Goal: Information Seeking & Learning: Learn about a topic

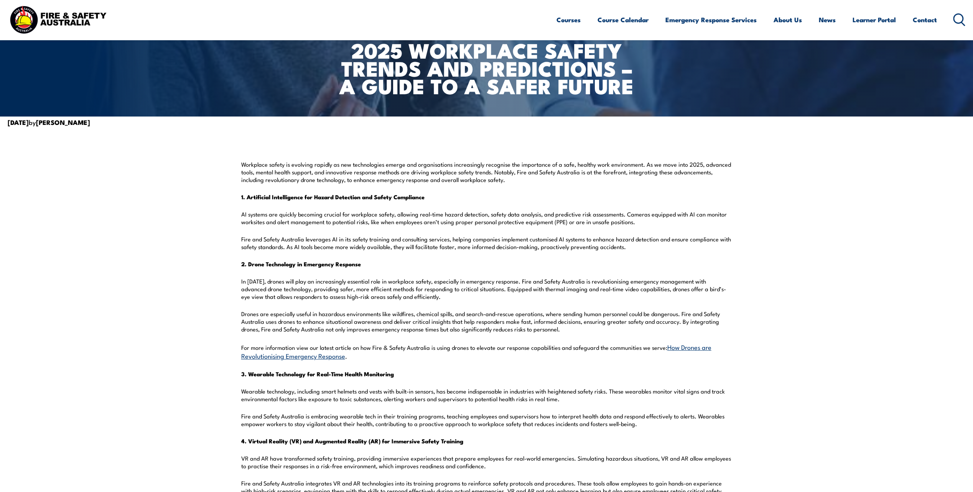
scroll to position [115, 0]
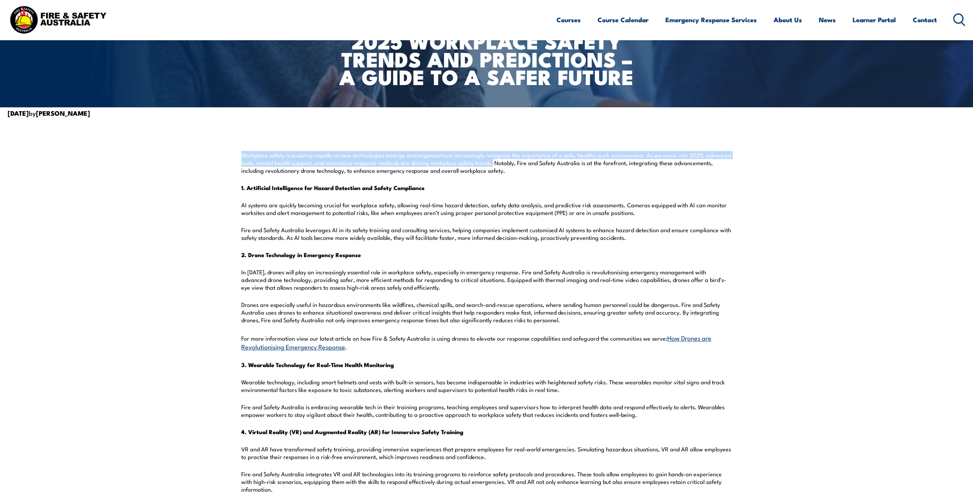
drag, startPoint x: 242, startPoint y: 155, endPoint x: 491, endPoint y: 163, distance: 248.5
click at [491, 163] on p "Workplace safety is evolving rapidly as new technologies emerge and organisatio…" at bounding box center [486, 162] width 491 height 23
copy p "Workplace safety is evolving rapidly as new technologies emerge and organisatio…"
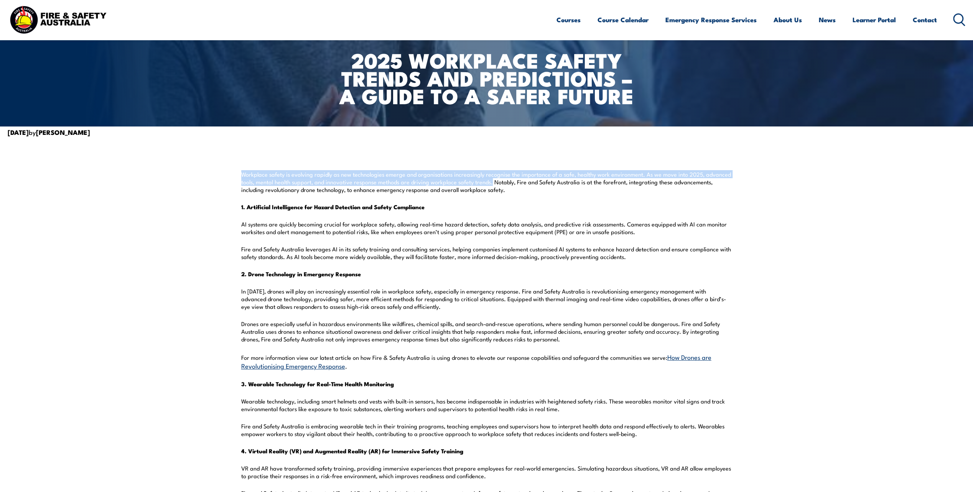
scroll to position [77, 0]
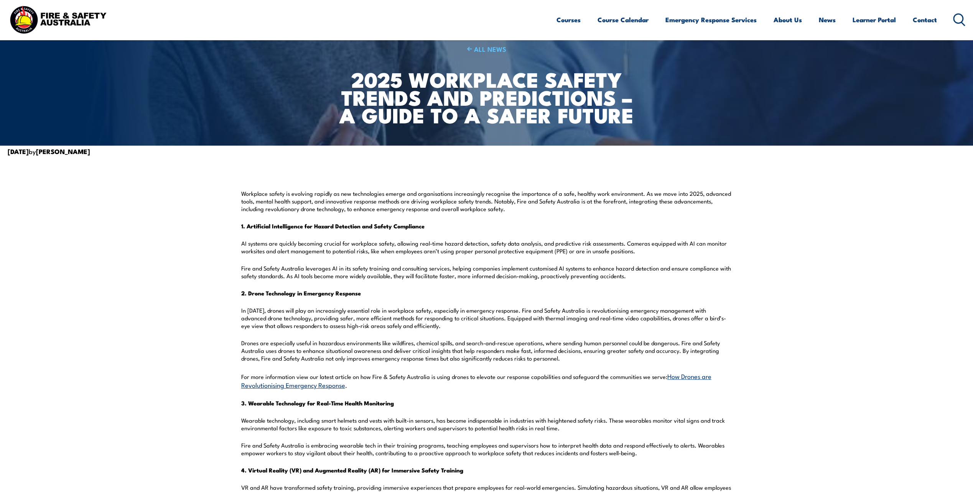
click at [435, 228] on p "1. Artificial Intelligence for Hazard Detection and Safety Compliance" at bounding box center [486, 226] width 491 height 8
drag, startPoint x: 434, startPoint y: 227, endPoint x: 233, endPoint y: 224, distance: 200.5
drag, startPoint x: 233, startPoint y: 224, endPoint x: 297, endPoint y: 228, distance: 64.6
copy strong "1. Artificial Intelligence for Hazard Detection and Safety Compliance"
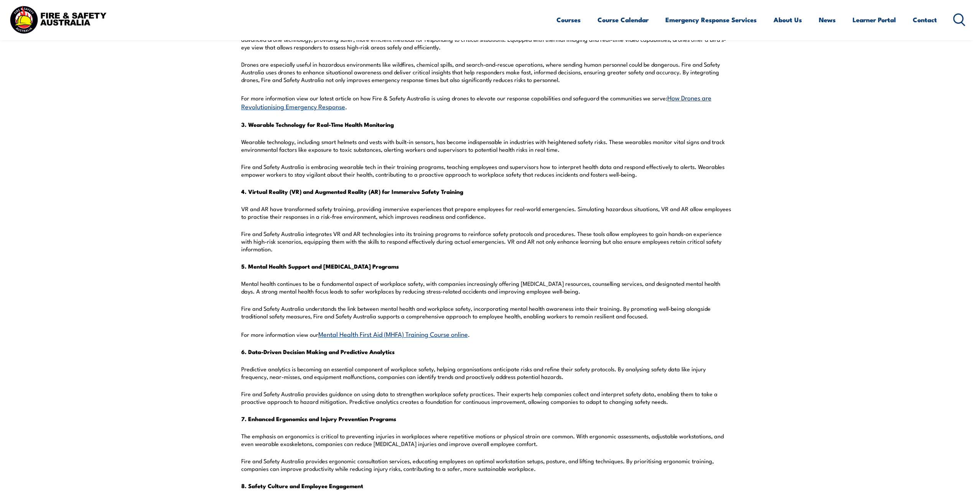
scroll to position [315, 0]
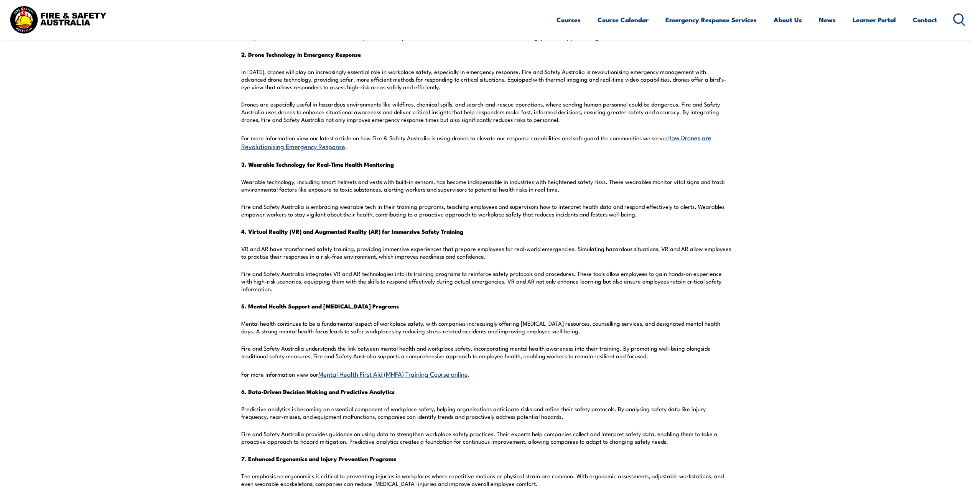
click at [240, 166] on section "Workplace safety is evolving rapidly as new technologies emerge and organisatio…" at bounding box center [486, 424] width 973 height 1012
drag, startPoint x: 241, startPoint y: 162, endPoint x: 405, endPoint y: 161, distance: 163.3
click at [405, 161] on p "3. Wearable Technology for Real-Time Health Monitoring" at bounding box center [486, 165] width 491 height 8
copy strong "3. Wearable Technology for Real-Time Health Monitoring"
drag, startPoint x: 409, startPoint y: 309, endPoint x: 228, endPoint y: 310, distance: 180.9
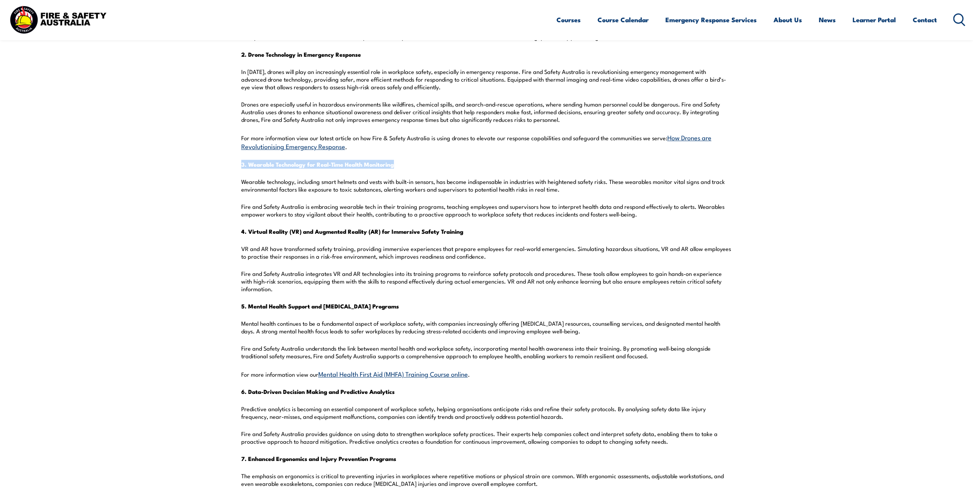
click at [228, 310] on section "Workplace safety is evolving rapidly as new technologies emerge and organisatio…" at bounding box center [486, 424] width 973 height 1012
drag, startPoint x: 228, startPoint y: 310, endPoint x: 300, endPoint y: 308, distance: 71.7
copy strong "5. Mental Health Support and [MEDICAL_DATA] Programs"
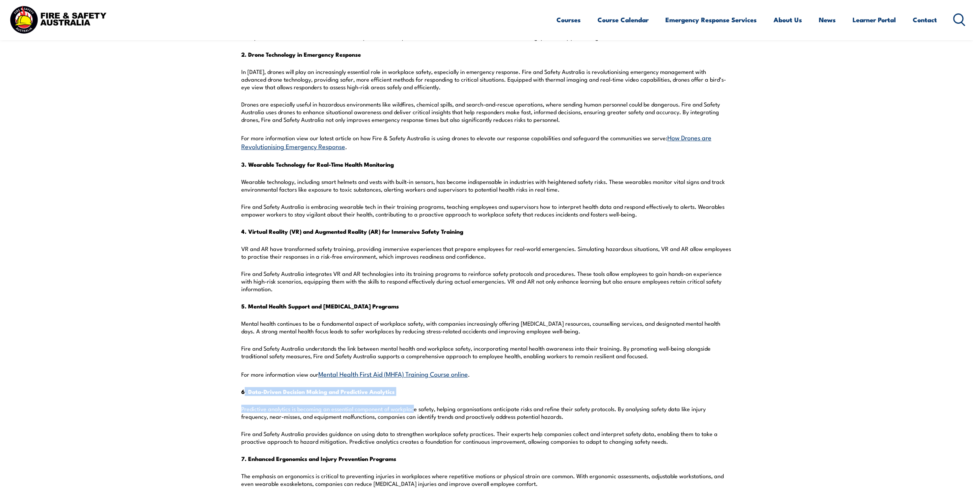
drag, startPoint x: 411, startPoint y: 400, endPoint x: 243, endPoint y: 396, distance: 168.0
click at [243, 396] on div "Workplace safety is evolving rapidly as new technologies emerge and organisatio…" at bounding box center [486, 424] width 491 height 947
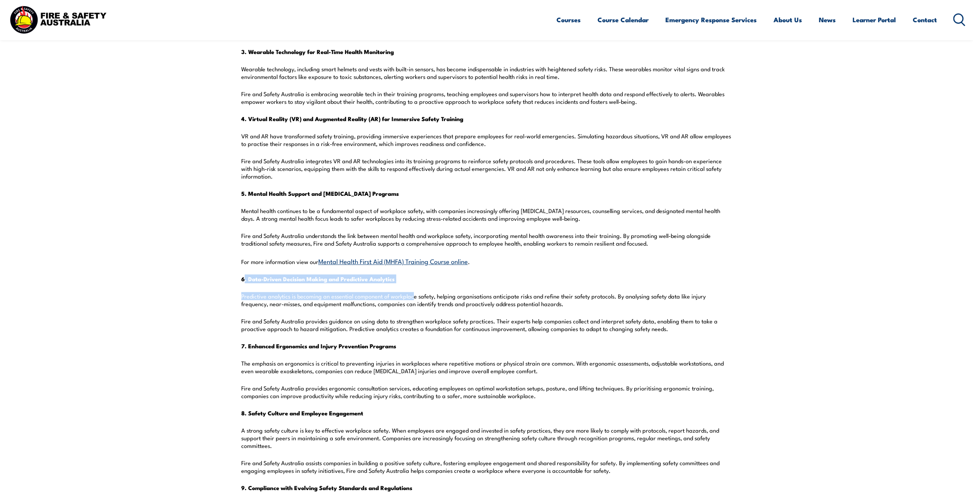
scroll to position [430, 0]
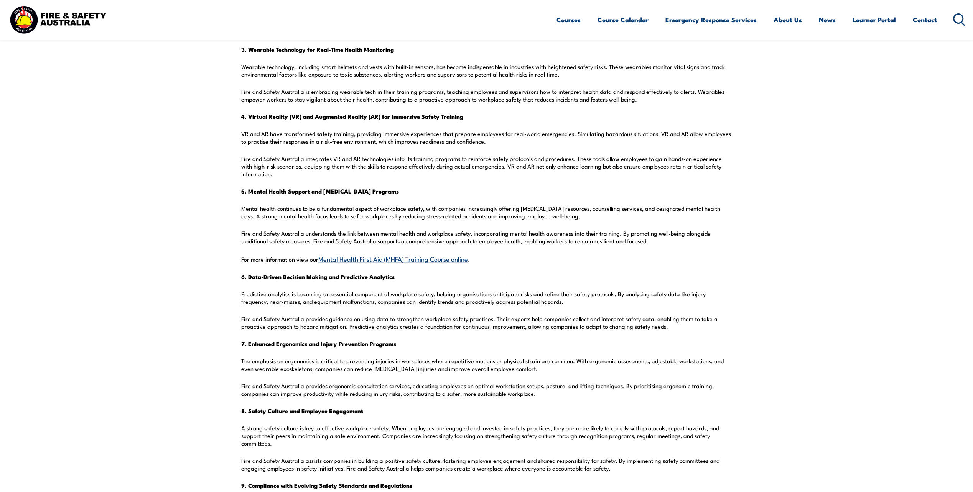
click at [406, 384] on p "Fire and Safety Australia provides ergonomic consultation services, educating e…" at bounding box center [486, 389] width 491 height 15
drag, startPoint x: 399, startPoint y: 278, endPoint x: 230, endPoint y: 278, distance: 168.7
click at [230, 278] on section "Workplace safety is evolving rapidly as new technologies emerge and organisatio…" at bounding box center [486, 309] width 973 height 1012
drag, startPoint x: 230, startPoint y: 278, endPoint x: 276, endPoint y: 279, distance: 46.0
copy strong "6. Data-Driven Decision Making and Predictive Analytics"
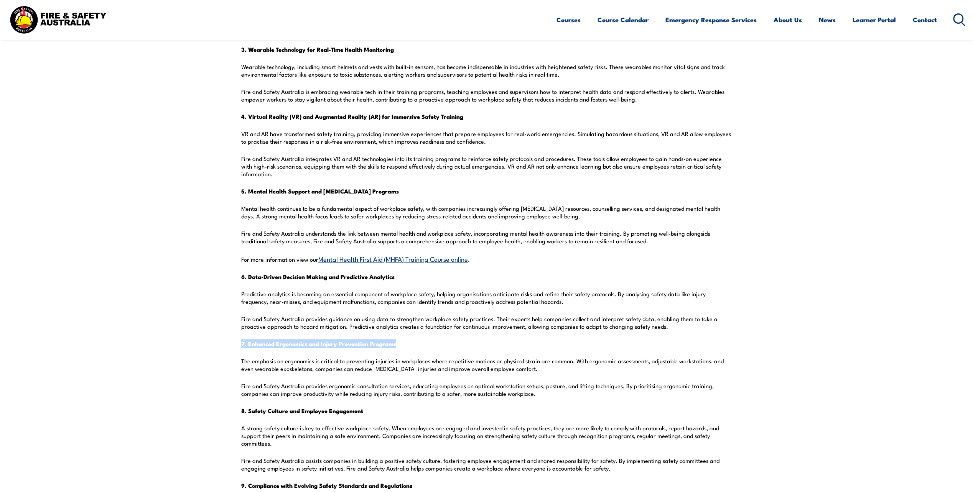
drag, startPoint x: 400, startPoint y: 346, endPoint x: 235, endPoint y: 345, distance: 164.8
click at [235, 345] on section "Workplace safety is evolving rapidly as new technologies emerge and organisatio…" at bounding box center [486, 309] width 973 height 1012
drag, startPoint x: 235, startPoint y: 345, endPoint x: 287, endPoint y: 347, distance: 52.2
copy strong "7. Enhanced Ergonomics and Injury Prevention Programs"
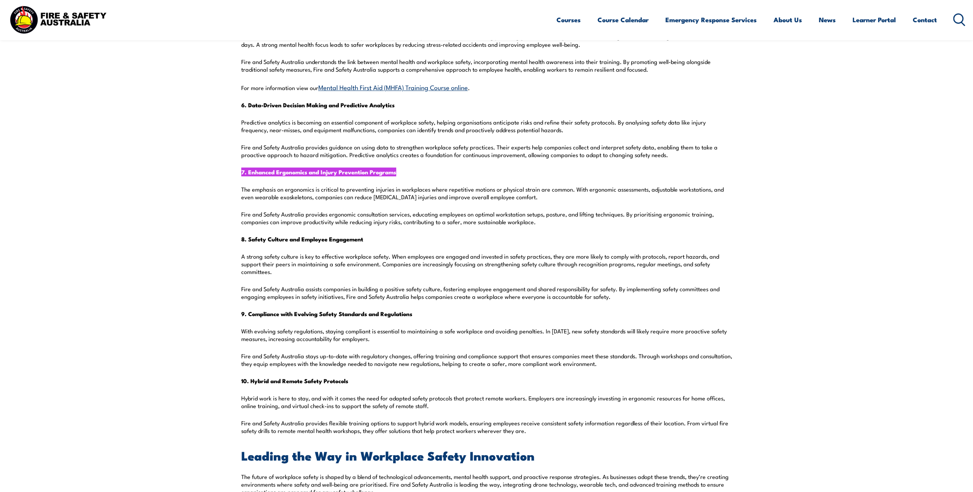
scroll to position [622, 0]
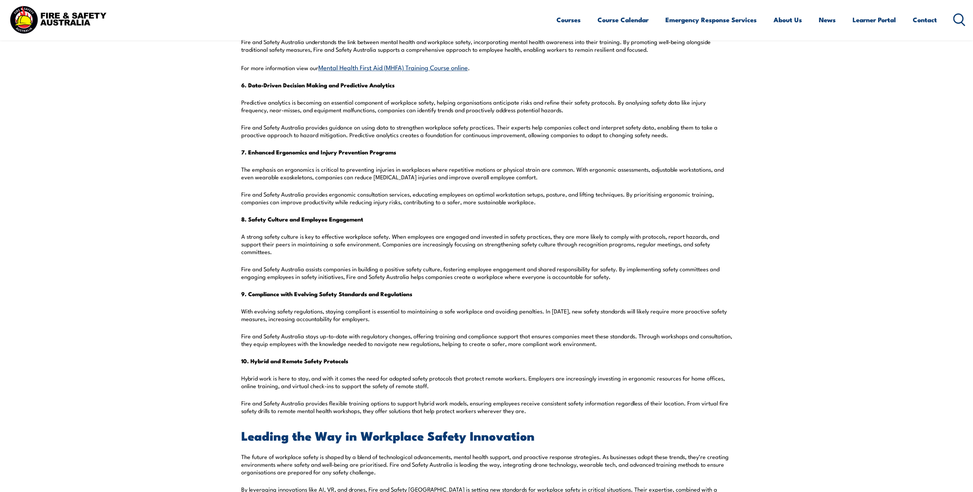
click at [376, 229] on div "Workplace safety is evolving rapidly as new technologies emerge and organisatio…" at bounding box center [486, 117] width 491 height 947
drag, startPoint x: 366, startPoint y: 220, endPoint x: 231, endPoint y: 223, distance: 135.4
click at [231, 223] on section "Workplace safety is evolving rapidly as new technologies emerge and organisatio…" at bounding box center [486, 118] width 973 height 1012
drag, startPoint x: 231, startPoint y: 223, endPoint x: 305, endPoint y: 224, distance: 73.6
copy strong "8. Safety Culture and Employee Engagement"
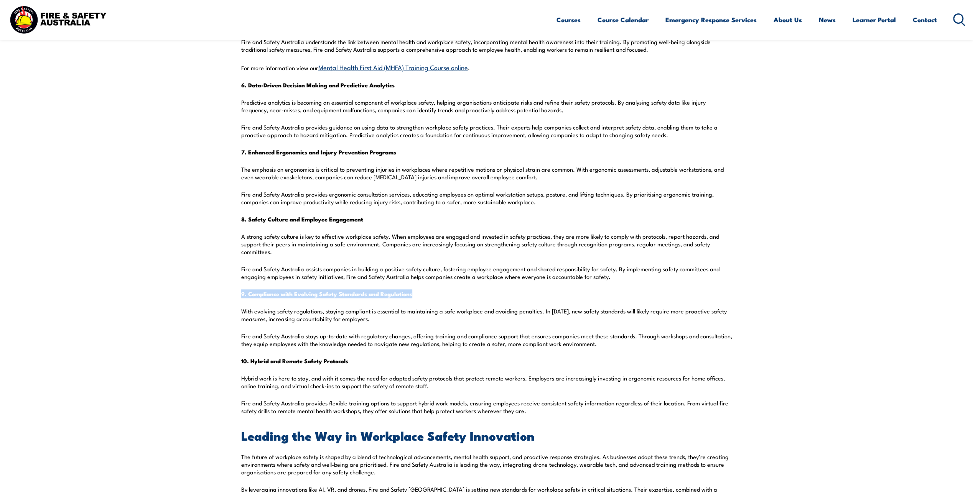
drag, startPoint x: 419, startPoint y: 294, endPoint x: 233, endPoint y: 296, distance: 185.2
click at [233, 296] on section "Workplace safety is evolving rapidly as new technologies emerge and organisatio…" at bounding box center [486, 118] width 973 height 1012
copy strong "9. Compliance with Evolving Safety Standards and Regulations"
click at [866, 413] on section "Workplace safety is evolving rapidly as new technologies emerge and organisatio…" at bounding box center [486, 118] width 973 height 1012
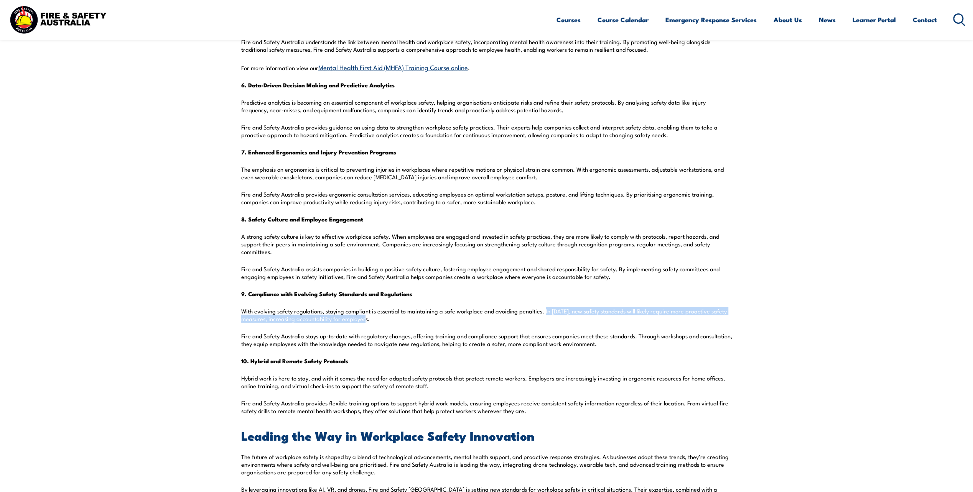
drag, startPoint x: 370, startPoint y: 322, endPoint x: 542, endPoint y: 315, distance: 172.6
click at [542, 315] on p "With evolving safety regulations, staying compliant is essential to maintaining…" at bounding box center [486, 314] width 491 height 15
drag, startPoint x: 542, startPoint y: 315, endPoint x: 568, endPoint y: 313, distance: 26.1
copy p "In [DATE], new safety standards will likely require more proactive safety measu…"
click at [911, 272] on section "Workplace safety is evolving rapidly as new technologies emerge and organisatio…" at bounding box center [486, 118] width 973 height 1012
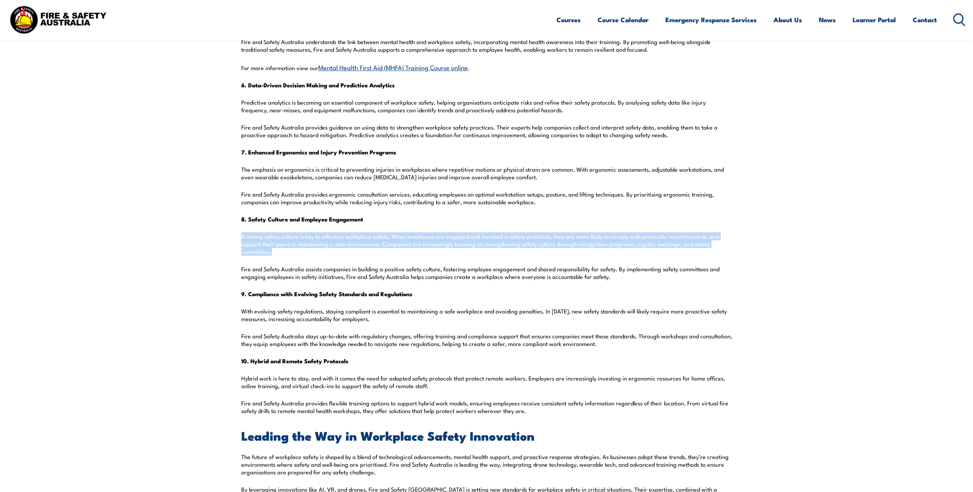
drag, startPoint x: 274, startPoint y: 255, endPoint x: 237, endPoint y: 241, distance: 38.7
click at [237, 241] on section "Workplace safety is evolving rapidly as new technologies emerge and organisatio…" at bounding box center [486, 118] width 973 height 1012
drag, startPoint x: 237, startPoint y: 241, endPoint x: 268, endPoint y: 248, distance: 31.4
copy p "A strong safety culture is key to effective workplace safety. When employees ar…"
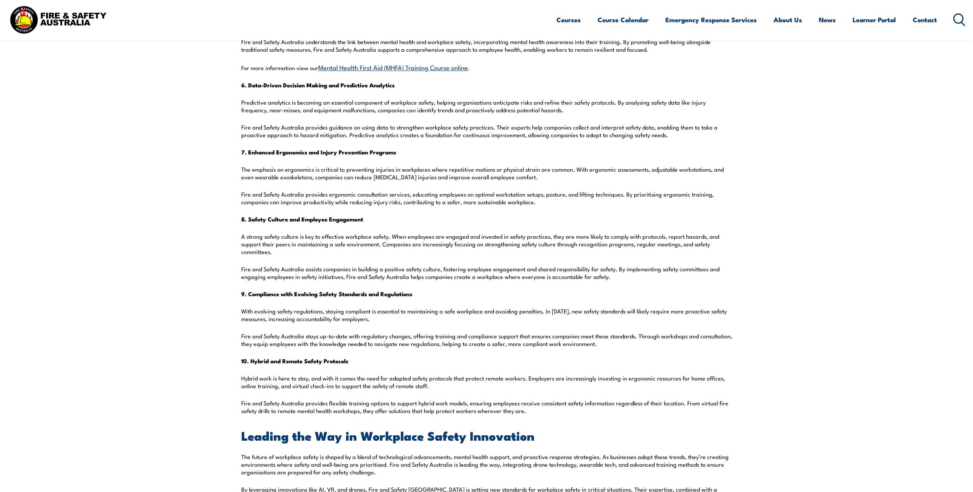
click at [348, 174] on p "The emphasis on ergonomics is critical to preventing injuries in workplaces whe…" at bounding box center [486, 173] width 491 height 15
drag, startPoint x: 534, startPoint y: 179, endPoint x: 239, endPoint y: 172, distance: 294.5
click at [239, 172] on section "Workplace safety is evolving rapidly as new technologies emerge and organisatio…" at bounding box center [486, 118] width 973 height 1012
drag, startPoint x: 239, startPoint y: 172, endPoint x: 294, endPoint y: 174, distance: 54.5
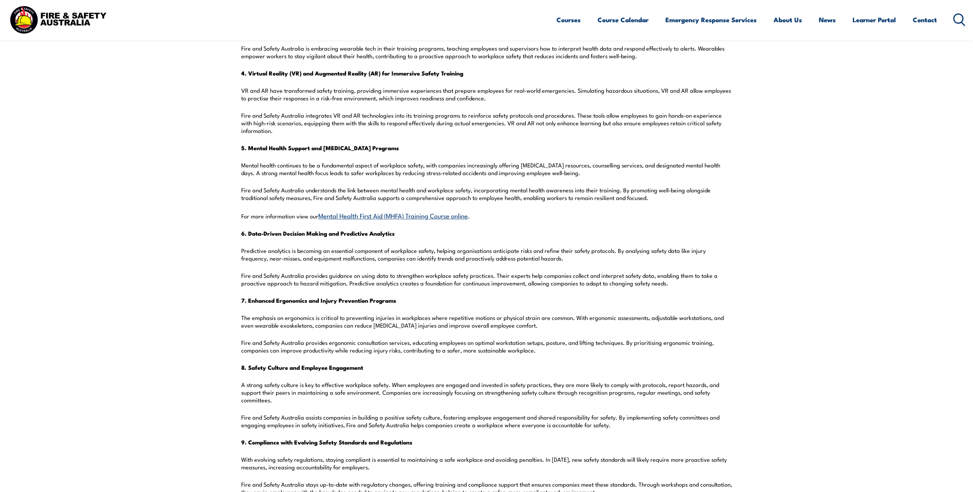
scroll to position [469, 0]
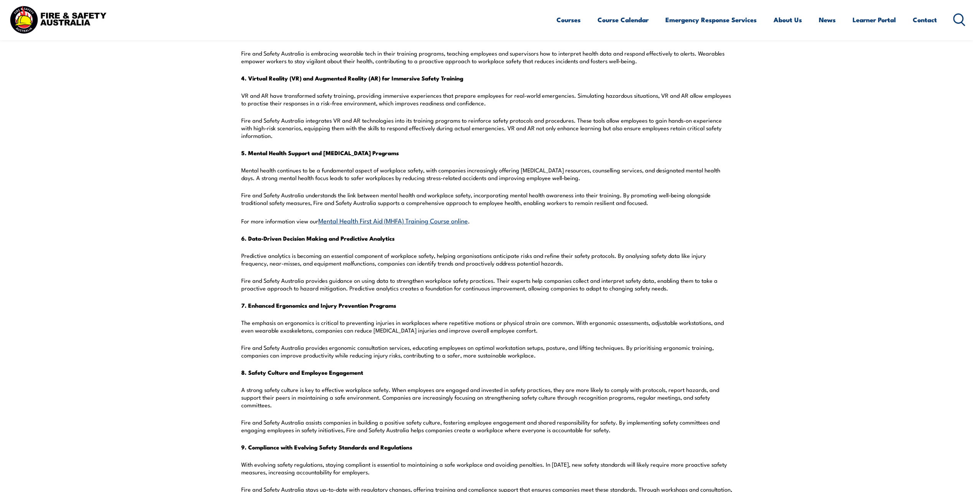
drag, startPoint x: 387, startPoint y: 264, endPoint x: 394, endPoint y: 267, distance: 7.6
click at [388, 264] on p "Predictive analytics is becoming an essential component of workplace safety, he…" at bounding box center [486, 259] width 491 height 15
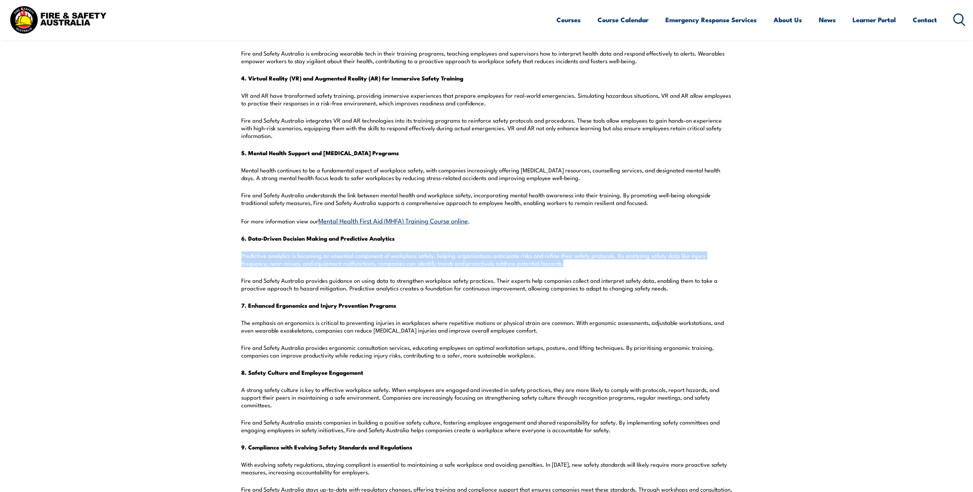
drag, startPoint x: 544, startPoint y: 265, endPoint x: 240, endPoint y: 255, distance: 304.1
click at [240, 255] on section "Workplace safety is evolving rapidly as new technologies emerge and organisatio…" at bounding box center [486, 271] width 973 height 1012
drag, startPoint x: 240, startPoint y: 255, endPoint x: 286, endPoint y: 261, distance: 46.8
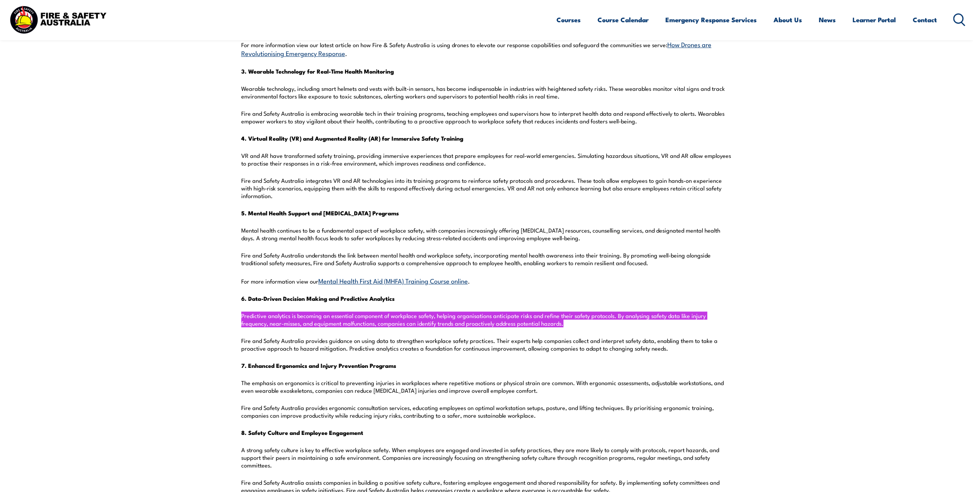
scroll to position [392, 0]
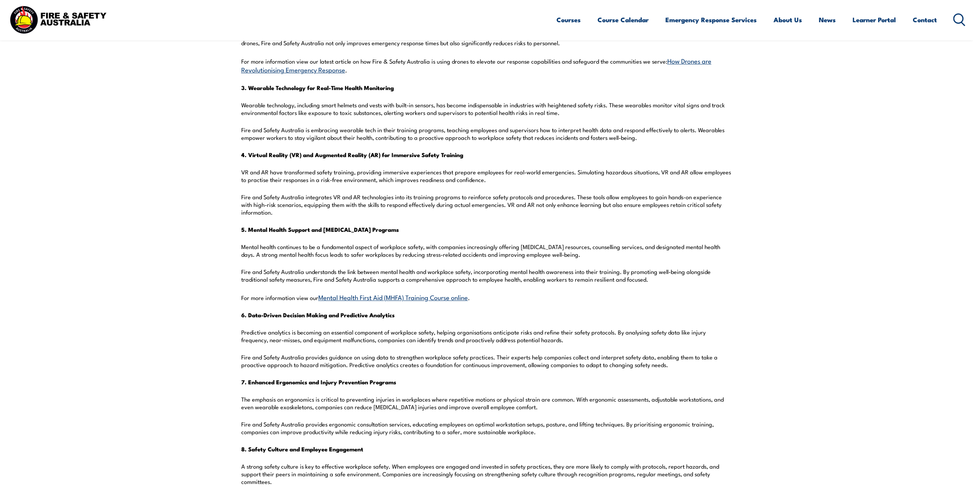
click at [586, 258] on p "Mental health continues to be a fundamental aspect of workplace safety, with co…" at bounding box center [486, 250] width 491 height 15
drag, startPoint x: 584, startPoint y: 258, endPoint x: 448, endPoint y: 258, distance: 136.5
click at [448, 258] on p "Mental health continues to be a fundamental aspect of workplace safety, with co…" at bounding box center [486, 250] width 491 height 15
click at [582, 255] on p "Mental health continues to be a fundamental aspect of workplace safety, with co…" at bounding box center [486, 250] width 491 height 15
drag, startPoint x: 567, startPoint y: 255, endPoint x: 238, endPoint y: 250, distance: 329.7
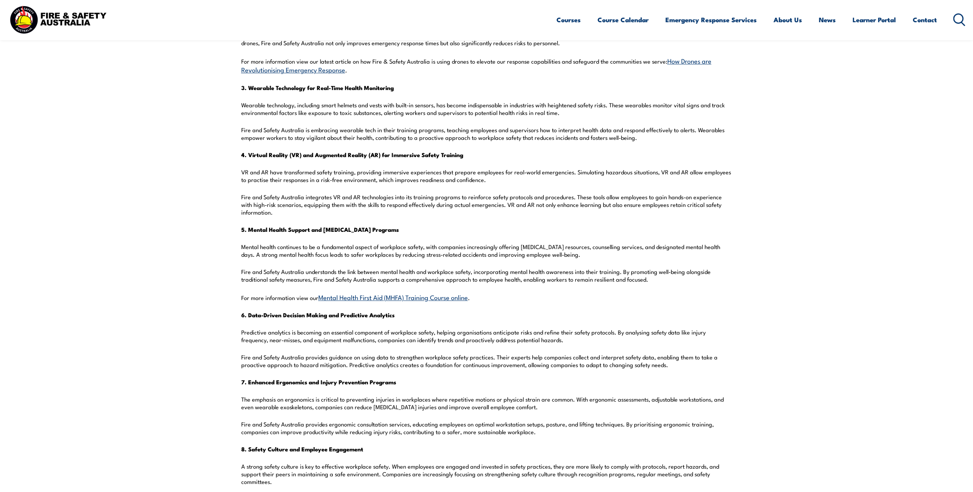
click at [238, 250] on section "Workplace safety is evolving rapidly as new technologies emerge and organisatio…" at bounding box center [486, 348] width 973 height 1012
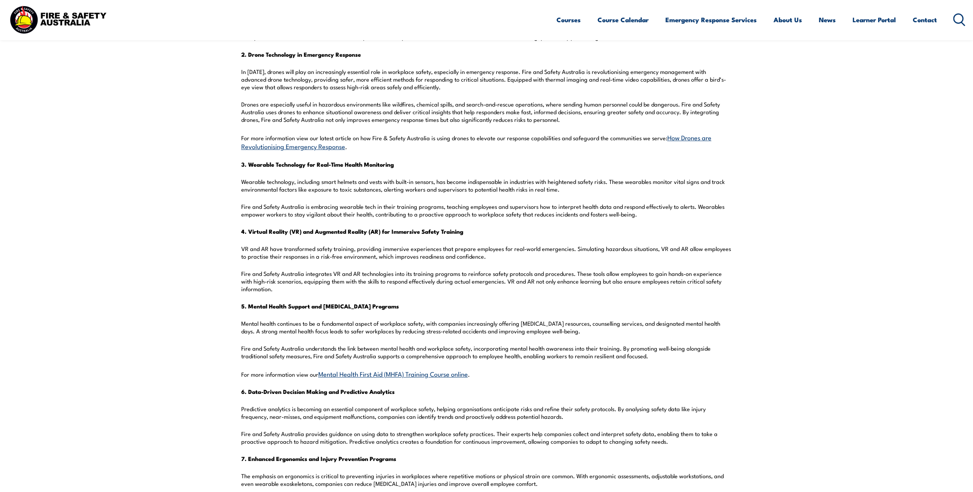
scroll to position [277, 0]
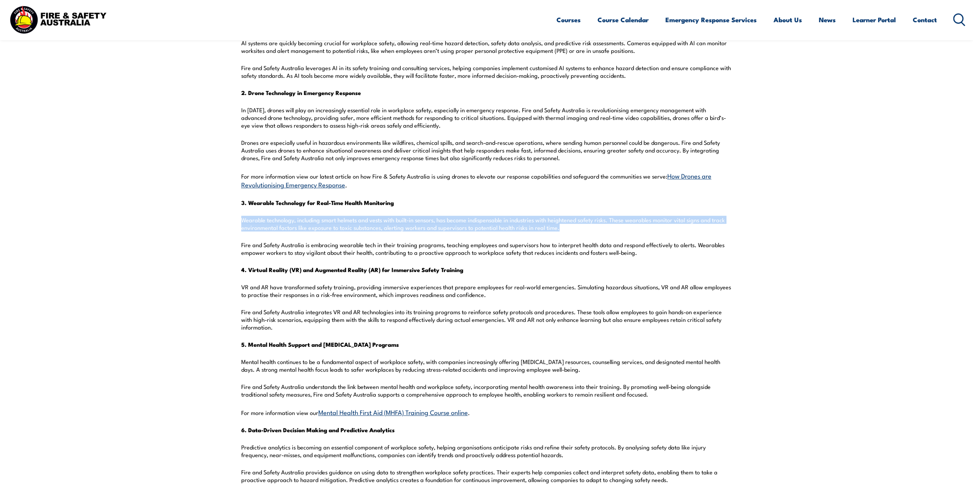
drag, startPoint x: 559, startPoint y: 229, endPoint x: 238, endPoint y: 222, distance: 320.9
click at [238, 222] on section "Workplace safety is evolving rapidly as new technologies emerge and organisatio…" at bounding box center [486, 463] width 973 height 1012
drag, startPoint x: 238, startPoint y: 222, endPoint x: 301, endPoint y: 225, distance: 62.6
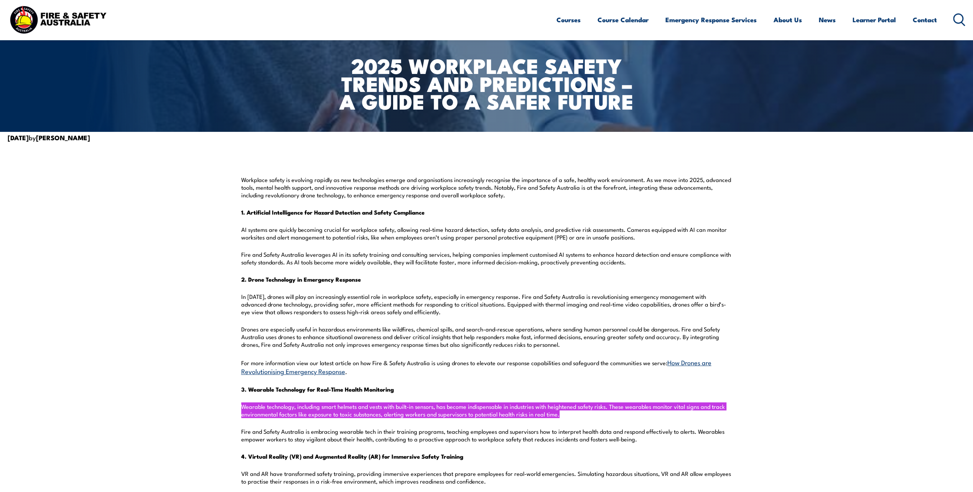
scroll to position [85, 0]
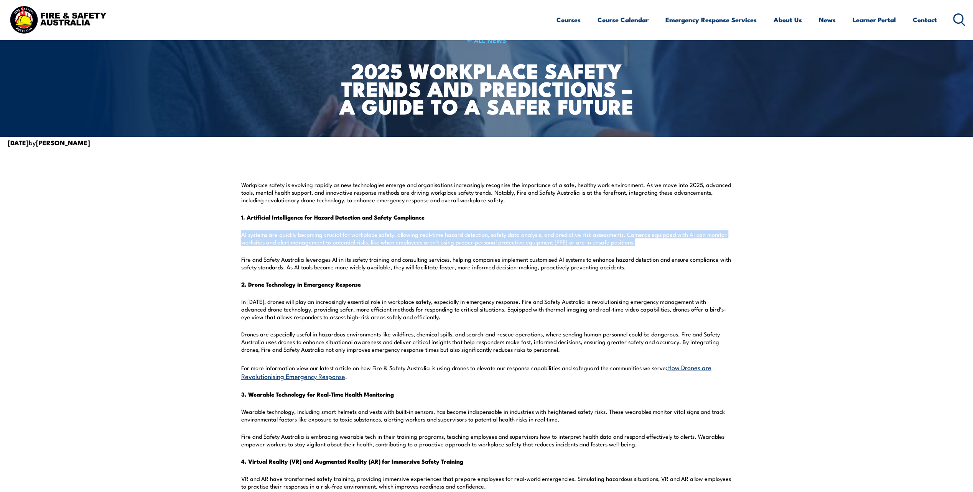
drag, startPoint x: 633, startPoint y: 244, endPoint x: 237, endPoint y: 234, distance: 396.1
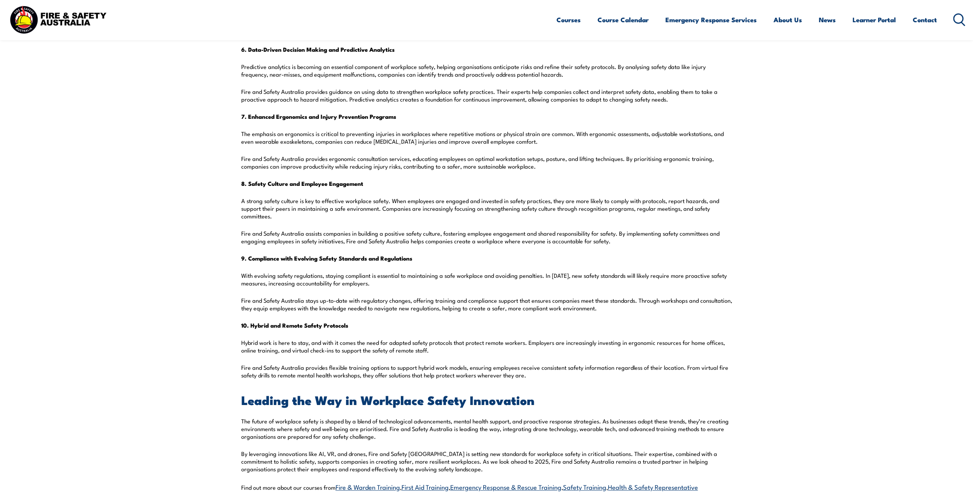
scroll to position [660, 0]
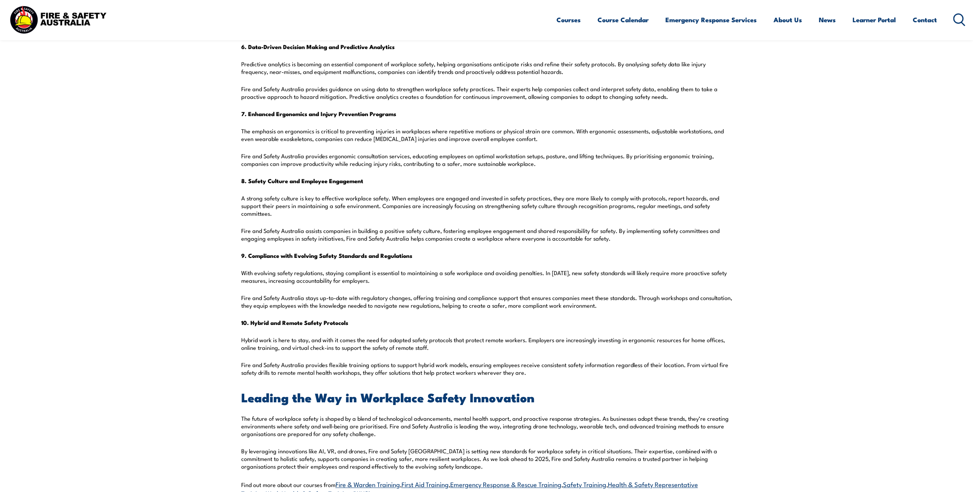
click at [351, 327] on p "10. Hybrid and Remote Safety Protocols" at bounding box center [486, 323] width 491 height 8
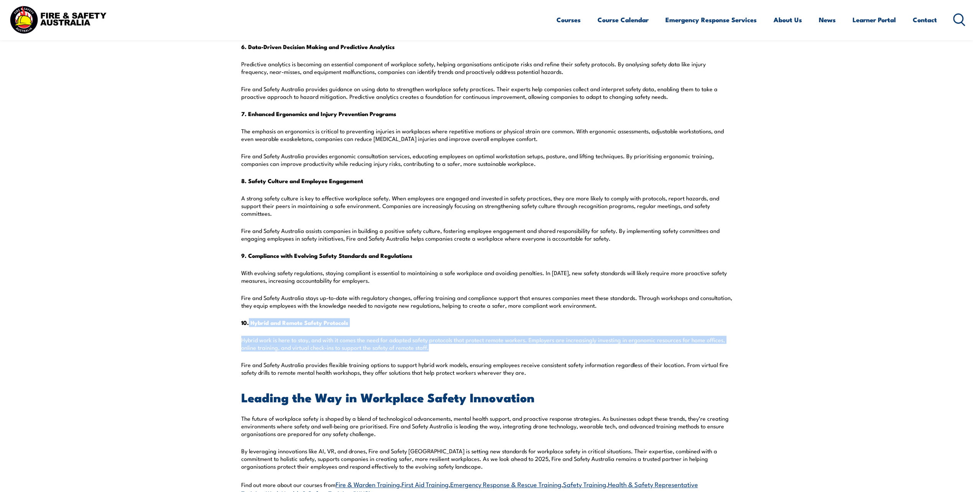
drag, startPoint x: 428, startPoint y: 350, endPoint x: 249, endPoint y: 321, distance: 180.9
click at [249, 321] on div "Workplace safety is evolving rapidly as new technologies emerge and organisatio…" at bounding box center [486, 79] width 491 height 947
drag, startPoint x: 249, startPoint y: 321, endPoint x: 281, endPoint y: 327, distance: 32.3
